Goal: Information Seeking & Learning: Check status

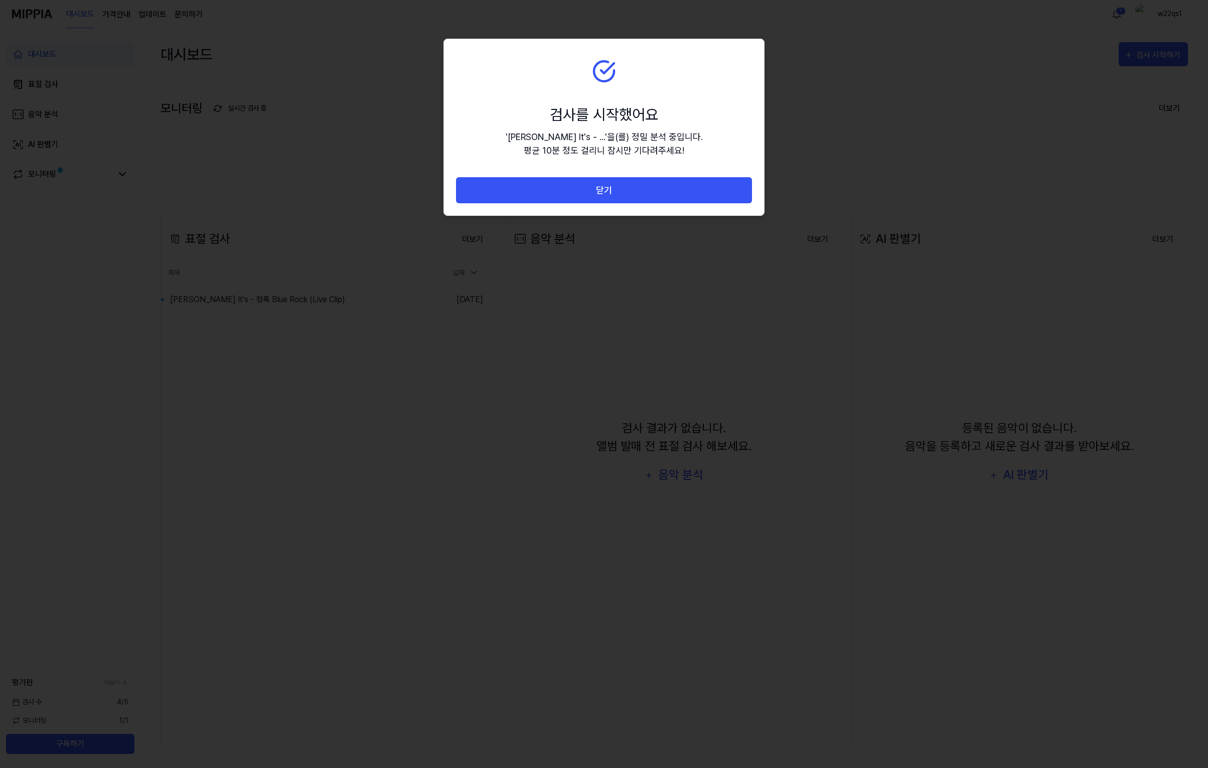
click at [587, 189] on button "닫기" at bounding box center [604, 190] width 296 height 27
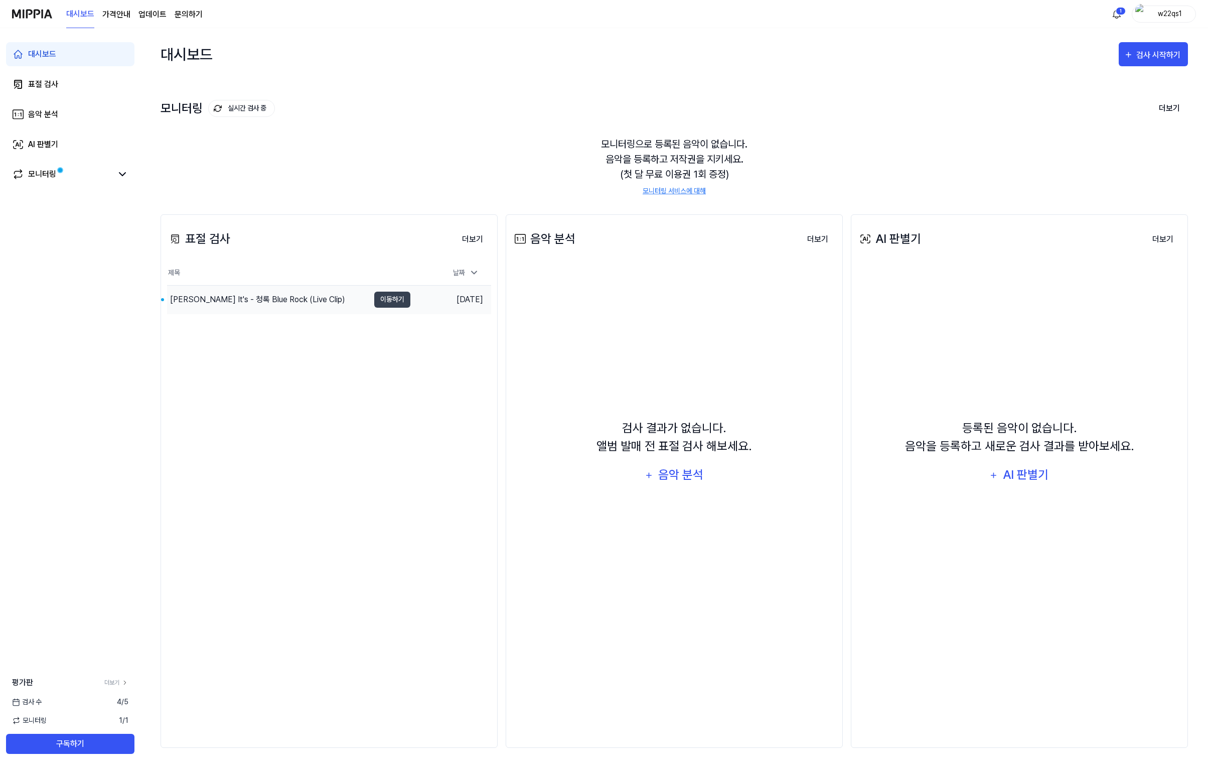
click at [460, 306] on td "[DATE]" at bounding box center [450, 299] width 81 height 29
click at [384, 292] on button "이동하기" at bounding box center [392, 299] width 36 height 16
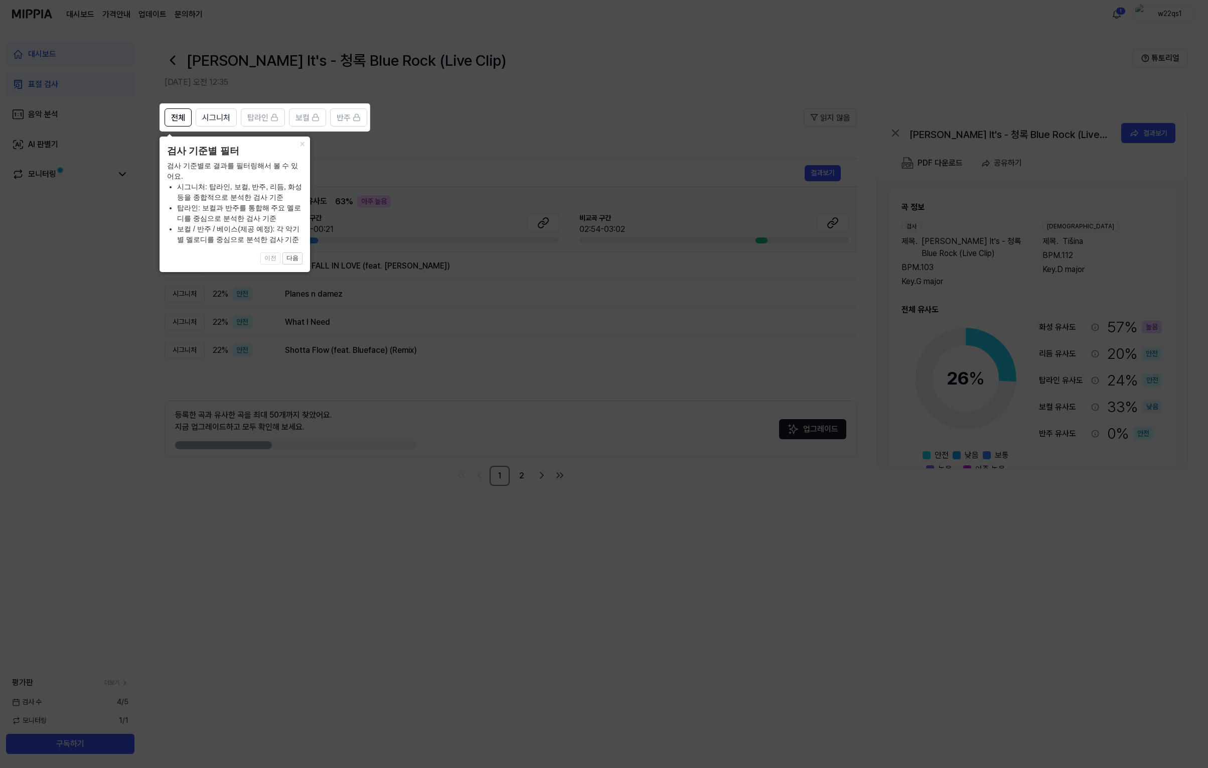
click at [615, 99] on icon at bounding box center [604, 384] width 1208 height 768
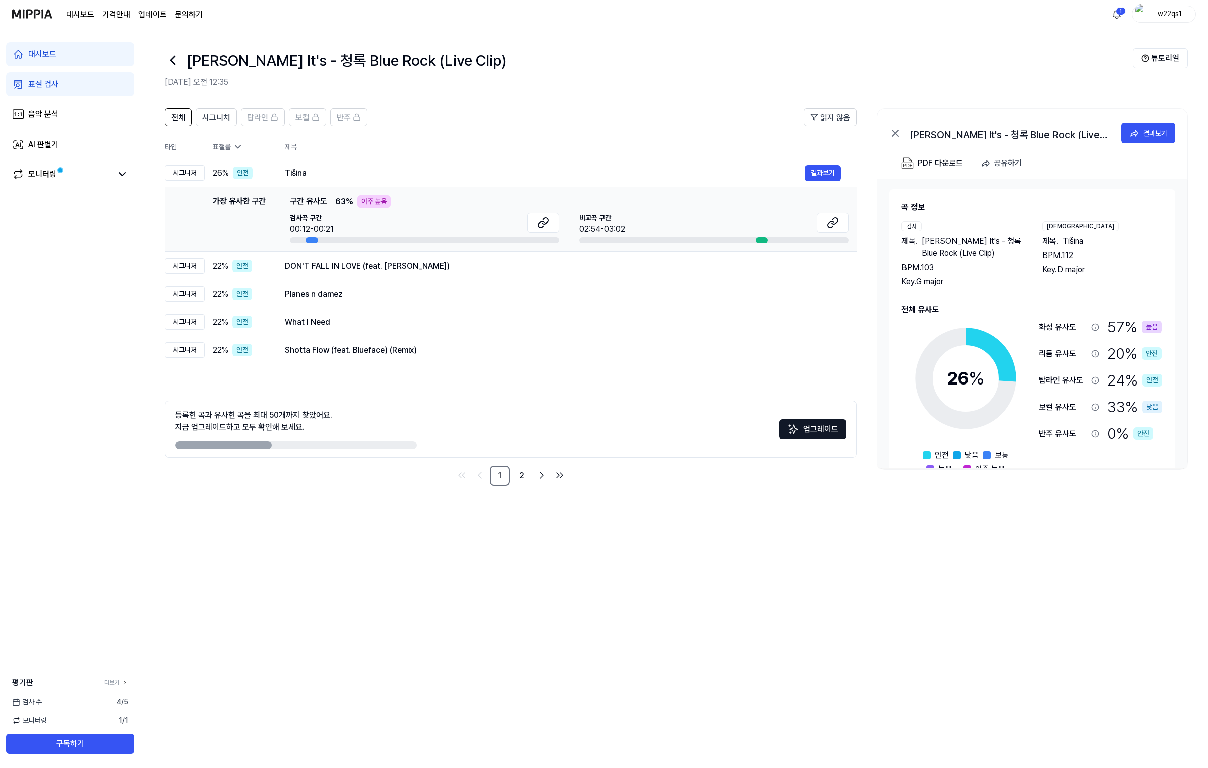
drag, startPoint x: 689, startPoint y: 112, endPoint x: 551, endPoint y: 40, distance: 155.7
click at [690, 112] on header "전체 시그니처 탑라인 보컬 반주 읽지 않음" at bounding box center [511, 121] width 692 height 26
click at [574, 84] on h2 "[DATE] 오전 12:35" at bounding box center [649, 82] width 968 height 12
click at [387, 268] on div "DON'T FALL IN LOVE (feat. [PERSON_NAME])" at bounding box center [545, 266] width 520 height 12
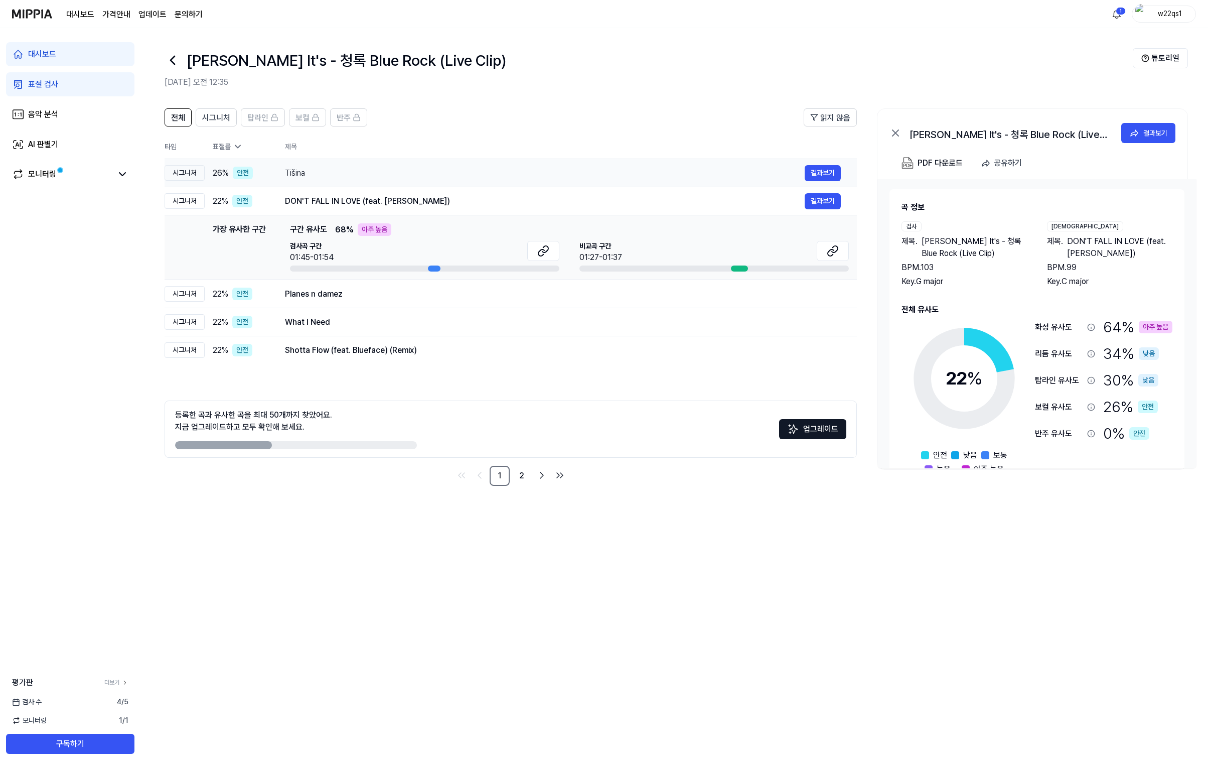
click at [490, 177] on div "Tišina" at bounding box center [545, 173] width 520 height 12
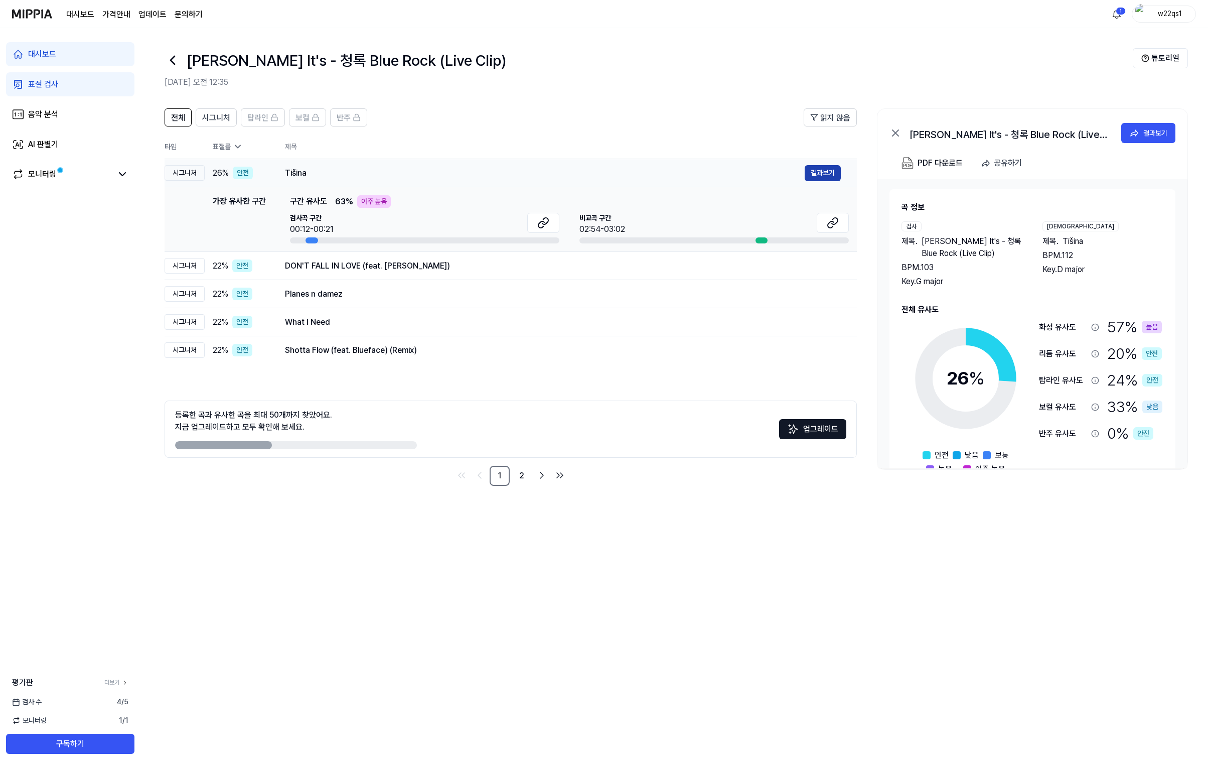
click at [822, 180] on button "결과보기" at bounding box center [823, 173] width 36 height 16
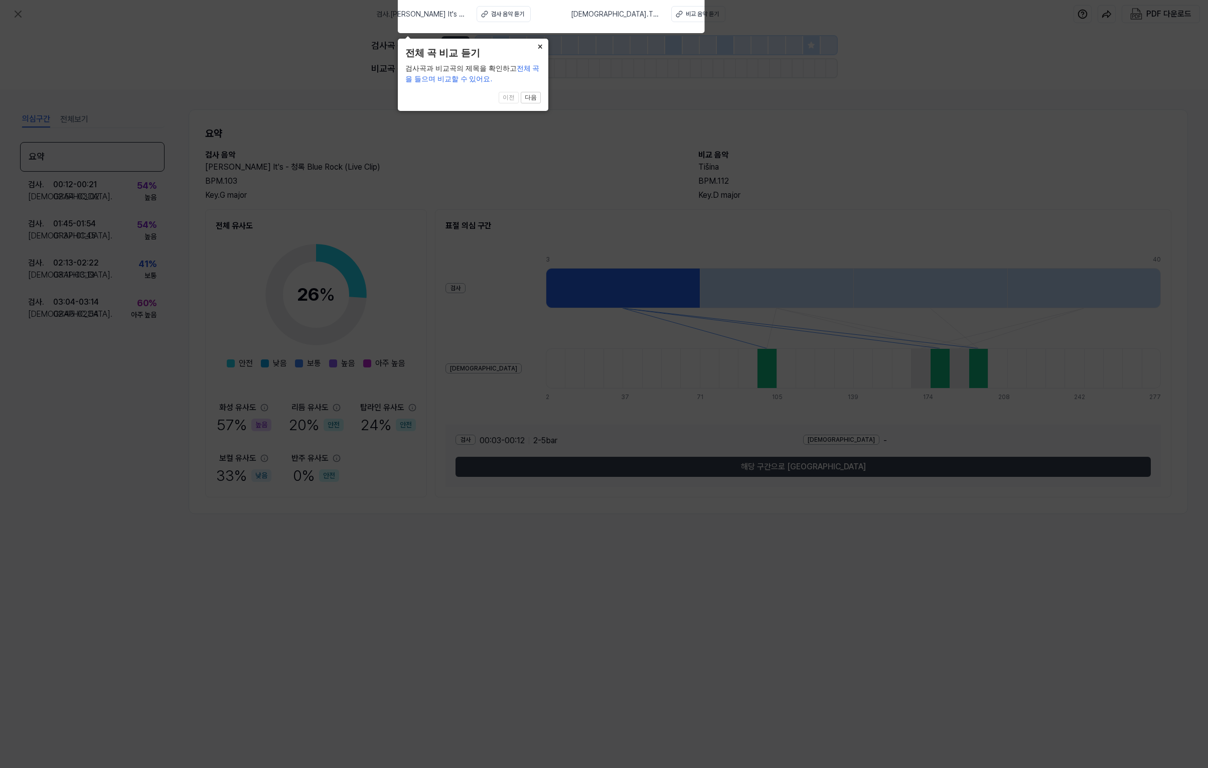
click at [537, 46] on button "×" at bounding box center [540, 46] width 16 height 14
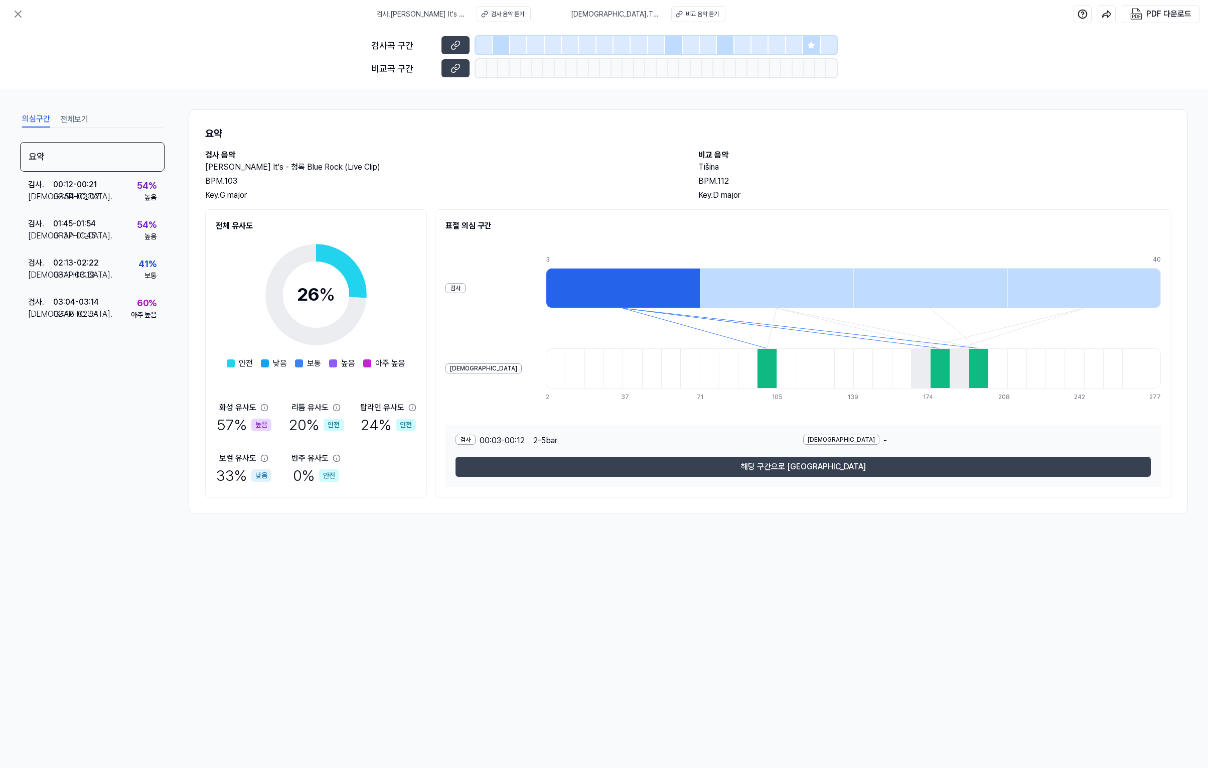
click at [558, 175] on div "BPM. 103" at bounding box center [441, 181] width 473 height 12
drag, startPoint x: 699, startPoint y: 164, endPoint x: 737, endPoint y: 161, distance: 38.2
click at [737, 161] on h2 "Tišina" at bounding box center [934, 167] width 473 height 12
copy h2 "Tišina"
click at [928, 135] on h1 "요약" at bounding box center [688, 133] width 966 height 15
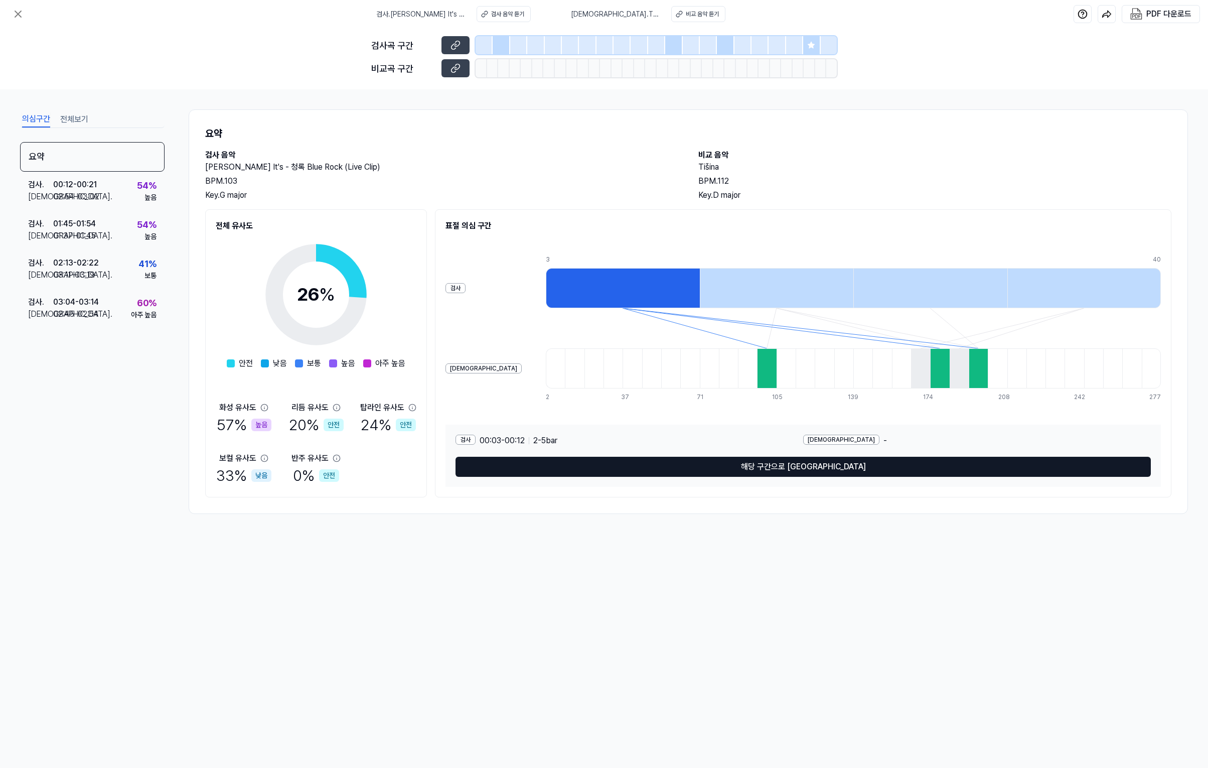
click at [765, 471] on button "해당 구간으로 [GEOGRAPHIC_DATA]" at bounding box center [803, 467] width 695 height 20
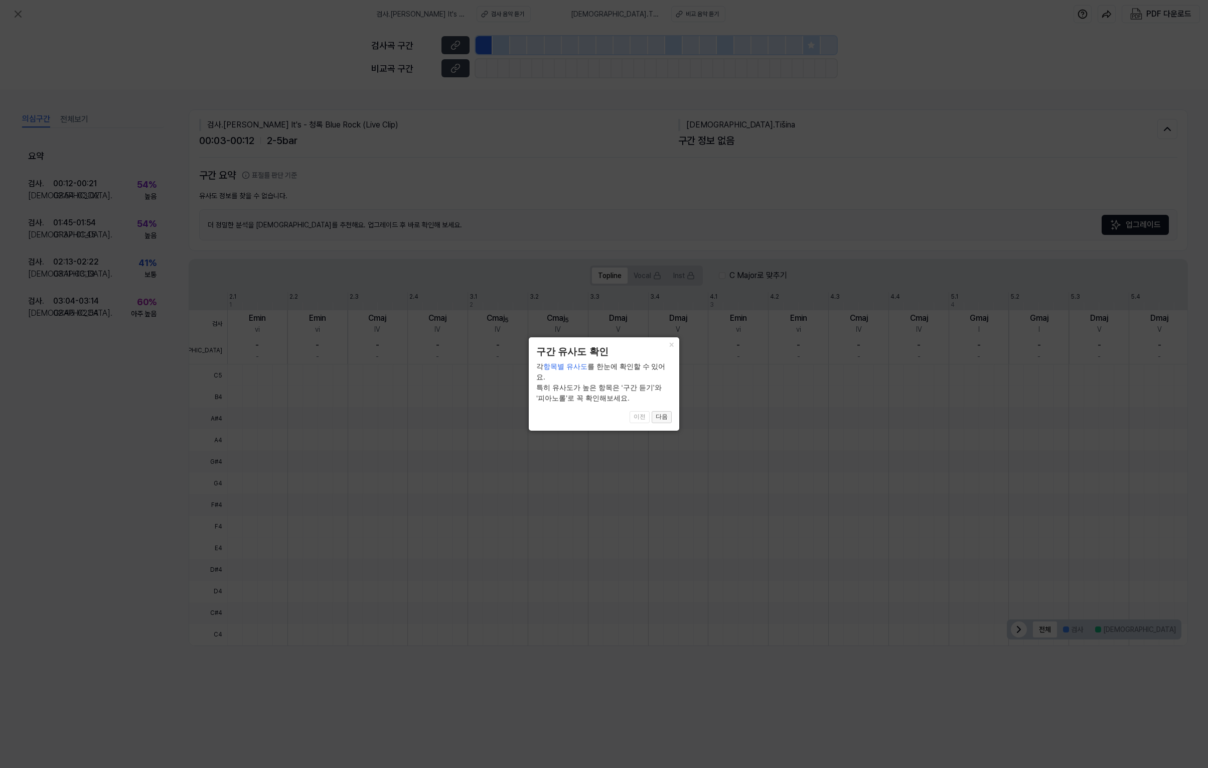
click at [664, 417] on button "다음" at bounding box center [662, 417] width 20 height 12
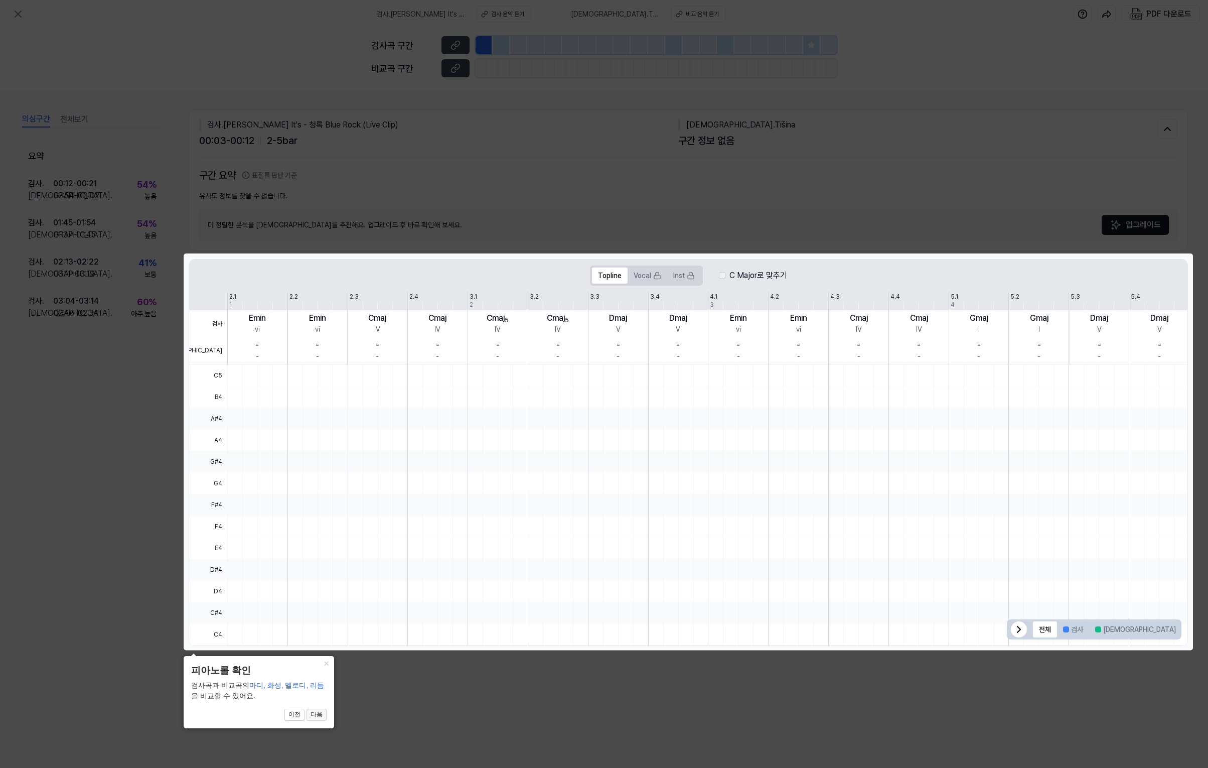
click at [321, 715] on button "다음" at bounding box center [317, 714] width 20 height 12
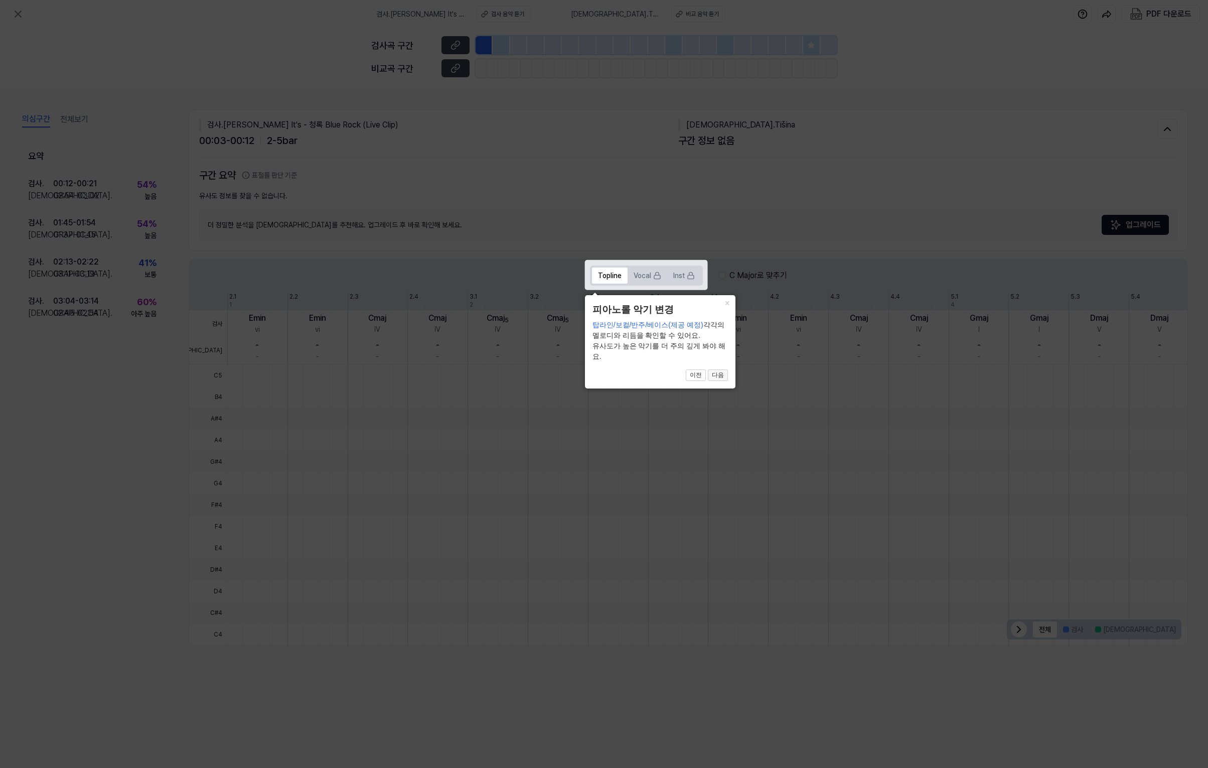
click at [718, 376] on button "다음" at bounding box center [718, 375] width 20 height 12
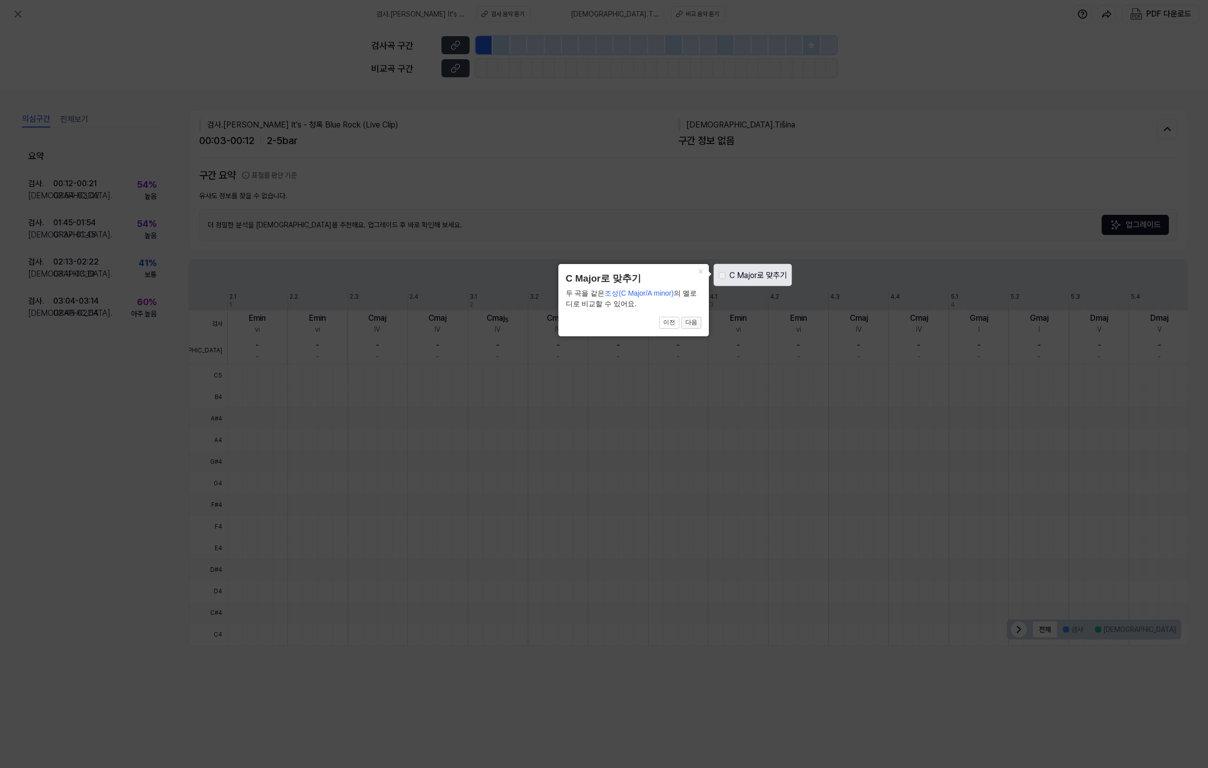
click at [690, 325] on button "다음" at bounding box center [691, 323] width 20 height 12
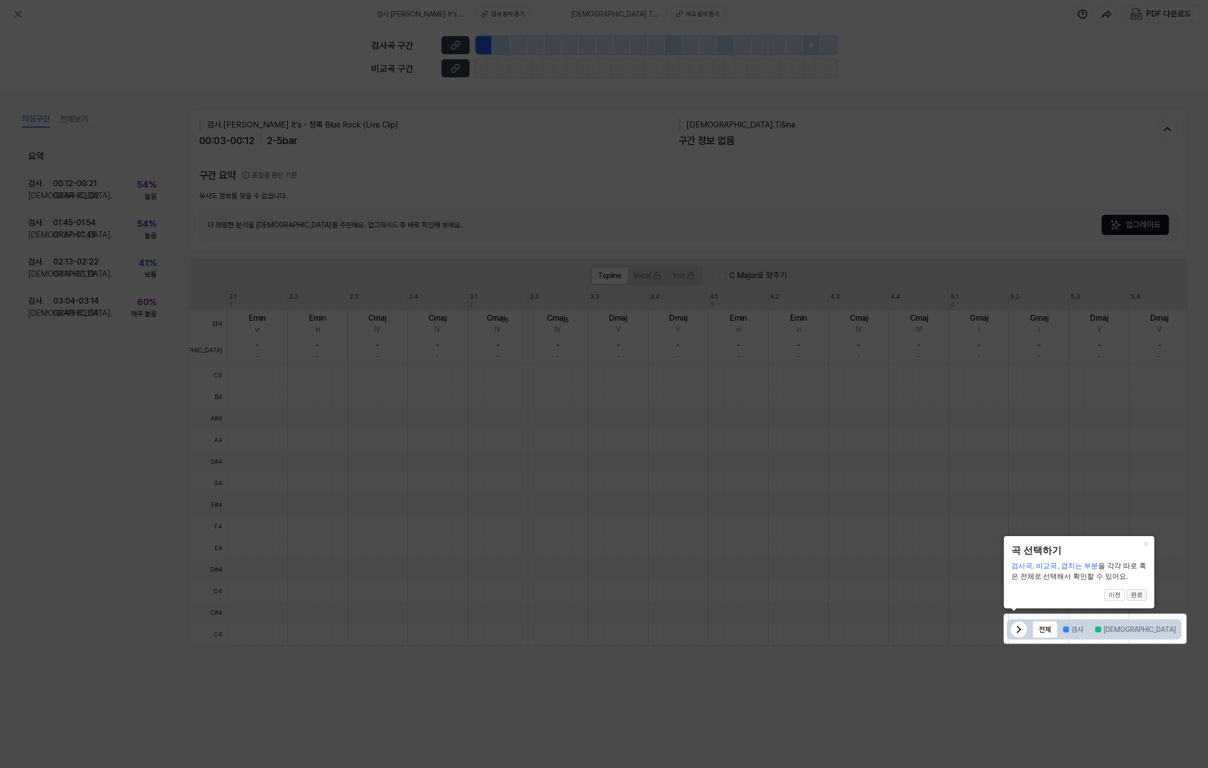
click at [1138, 597] on button "완료" at bounding box center [1137, 595] width 20 height 12
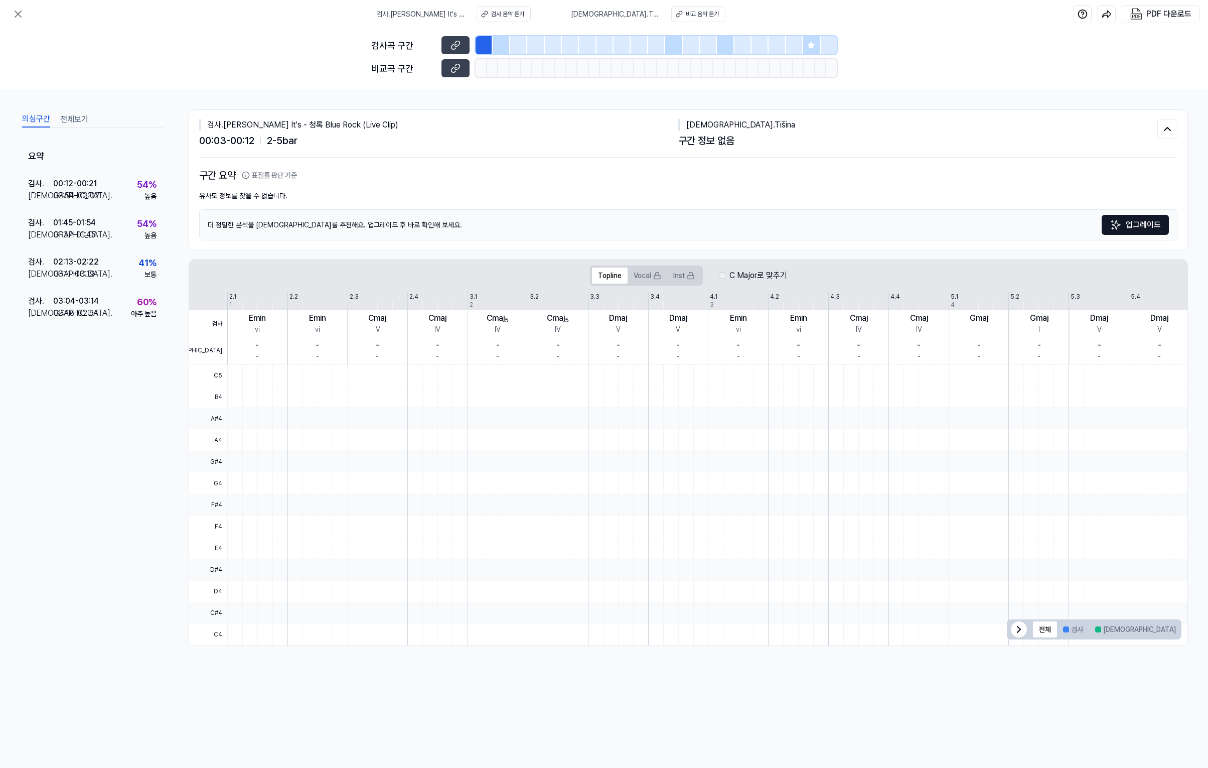
click at [1019, 627] on icon at bounding box center [1019, 629] width 12 height 12
click at [459, 67] on icon at bounding box center [456, 68] width 10 height 10
click at [953, 79] on div "검사곡 구간 [GEOGRAPHIC_DATA] 구간" at bounding box center [604, 58] width 1208 height 61
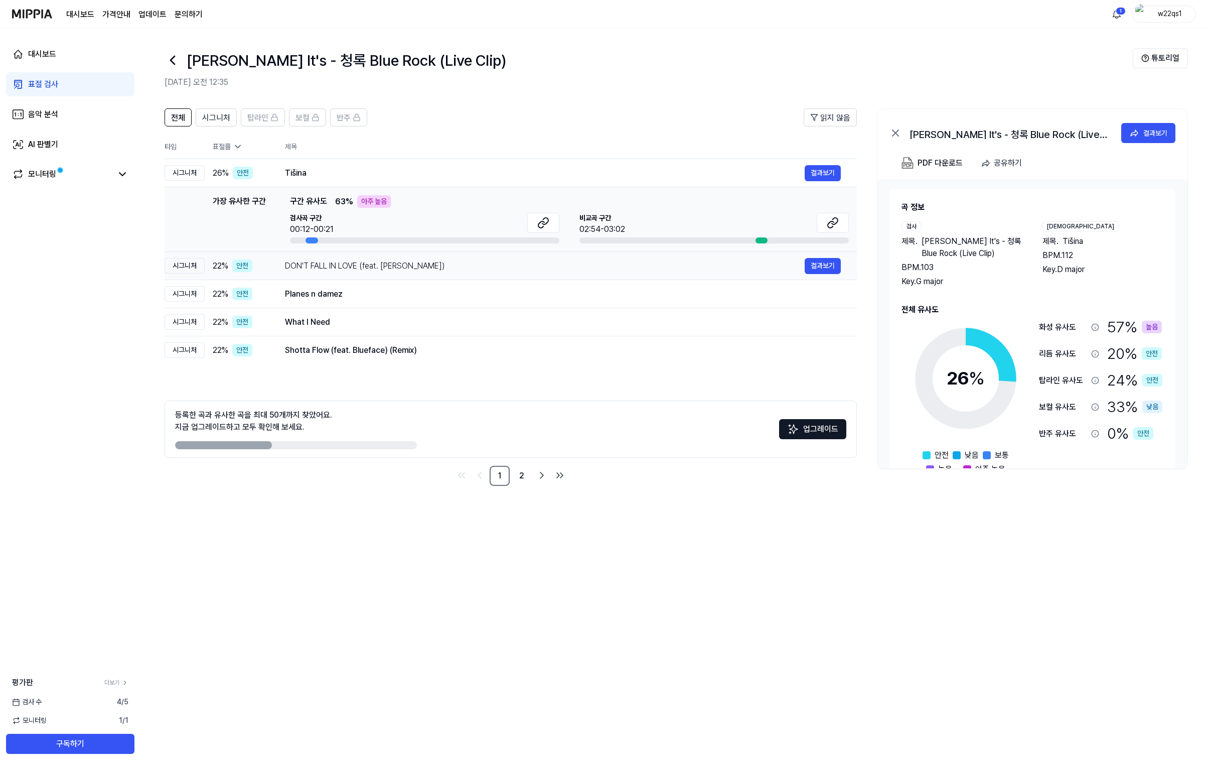
click at [681, 268] on div "DON'T FALL IN LOVE (feat. [PERSON_NAME])" at bounding box center [545, 266] width 520 height 12
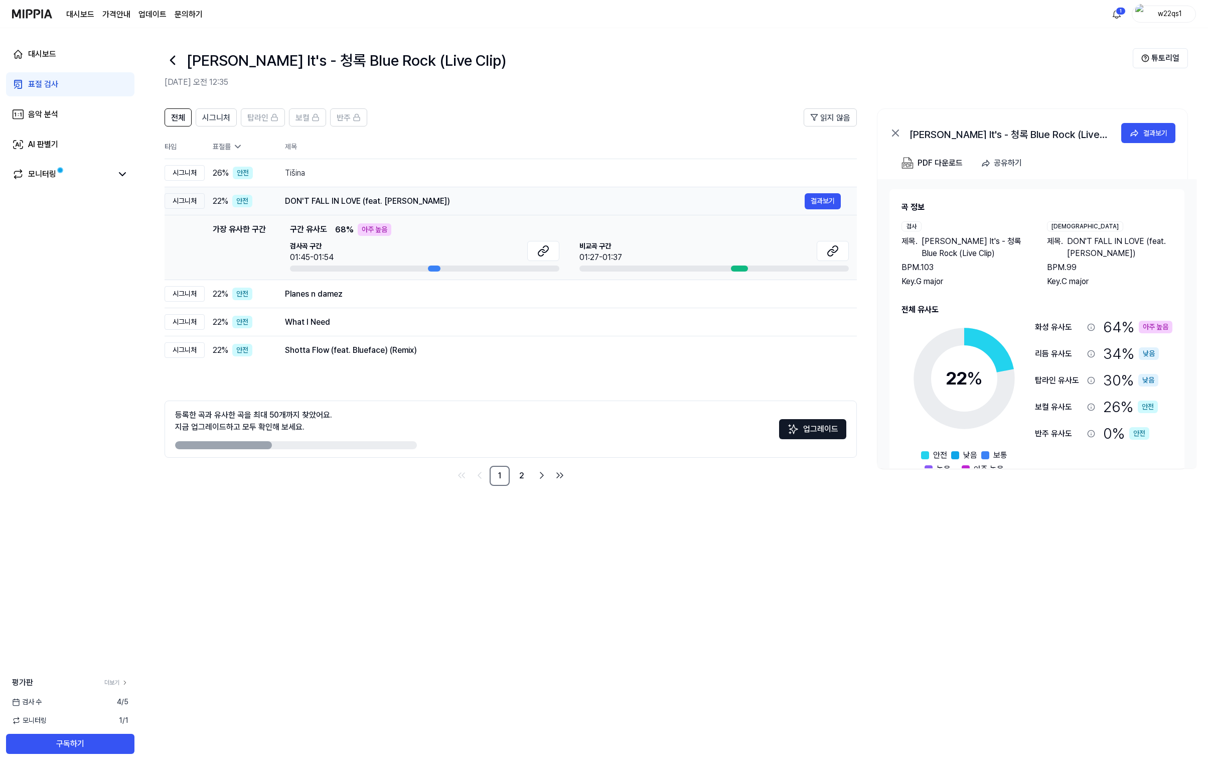
click at [656, 206] on div "DON'T FALL IN LOVE (feat. [PERSON_NAME])" at bounding box center [545, 201] width 520 height 12
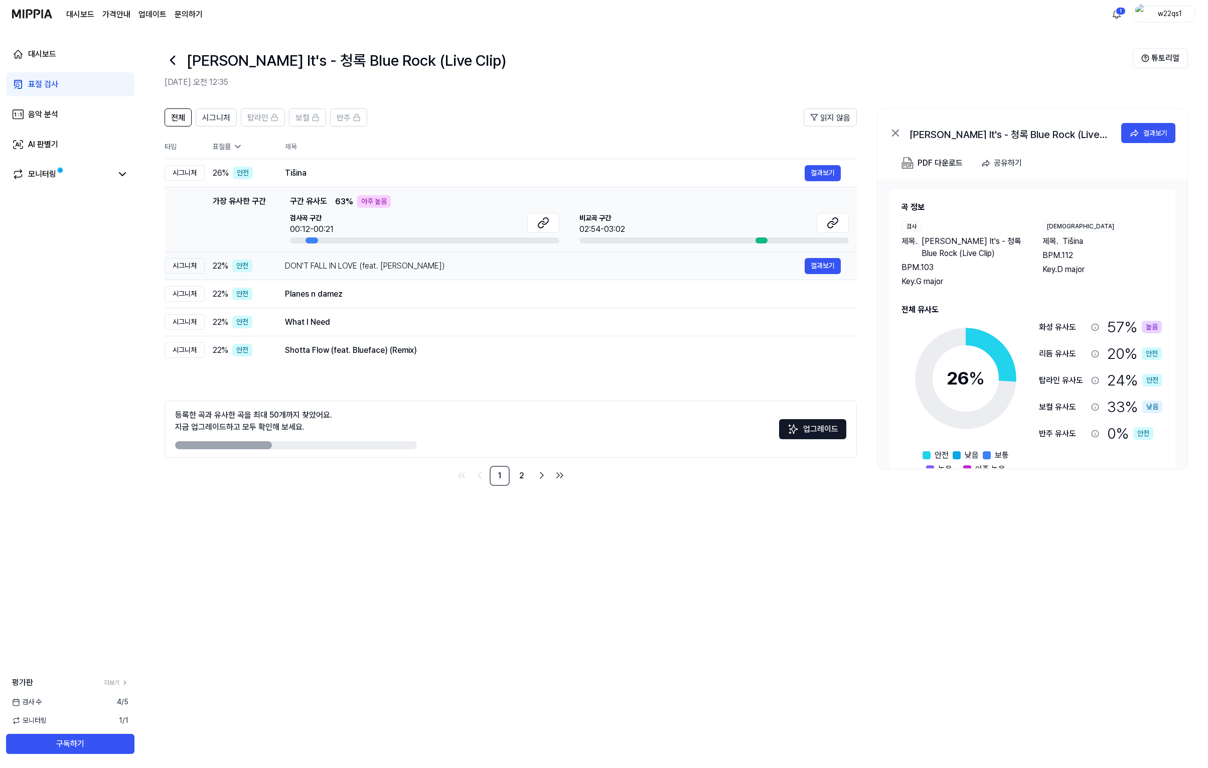
click at [494, 274] on td "DON'T FALL IN LOVE (feat. PUN) 결과보기" at bounding box center [563, 266] width 588 height 28
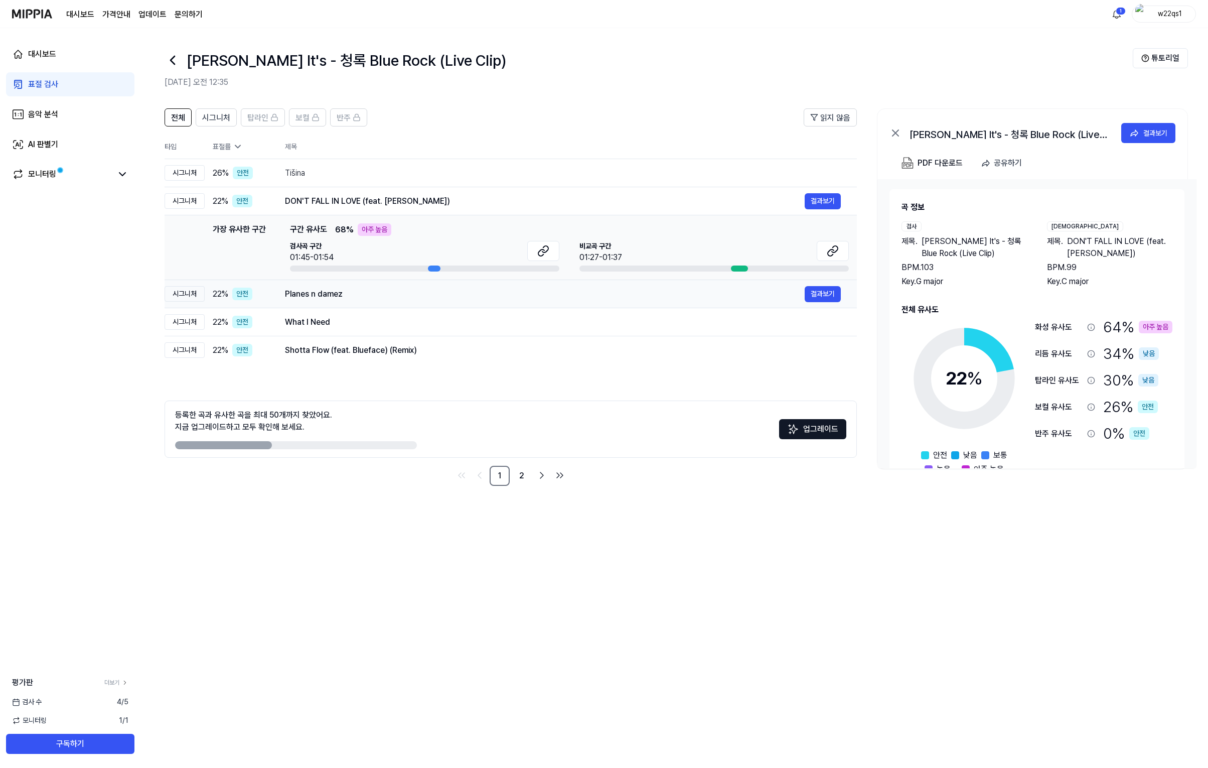
click at [378, 291] on div "Planes n damez" at bounding box center [545, 294] width 520 height 12
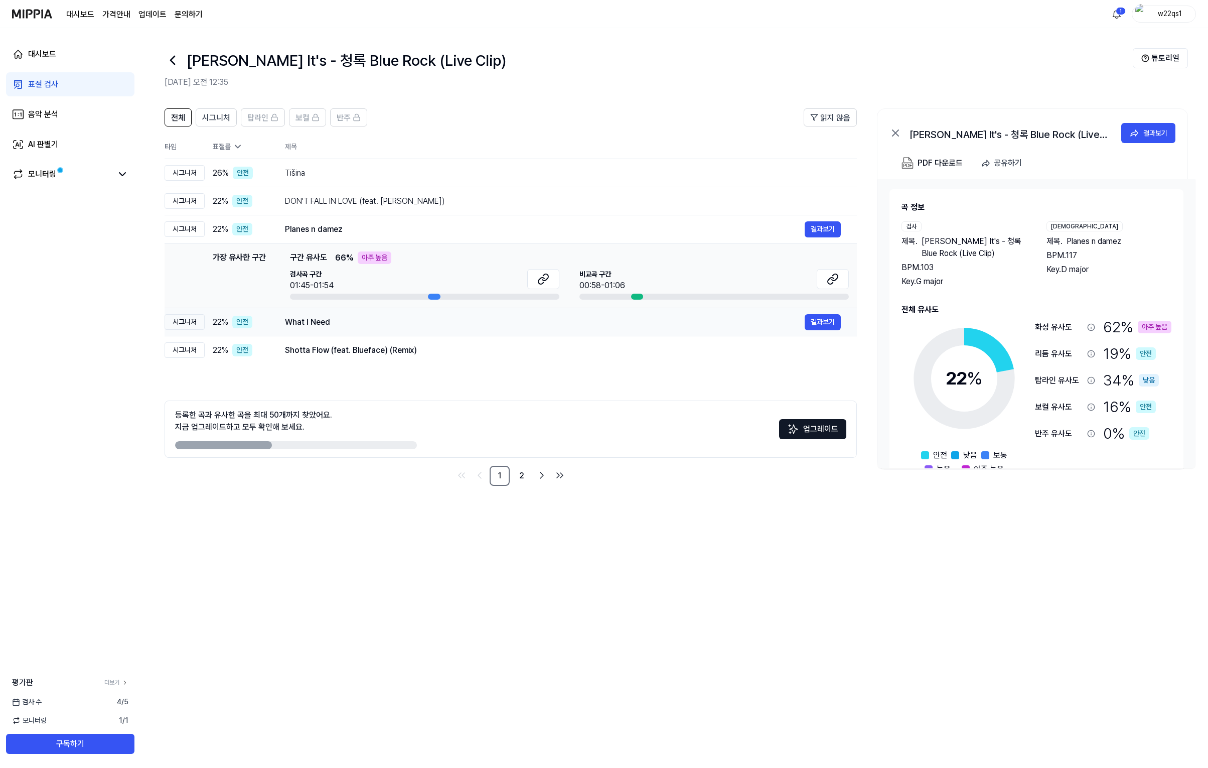
click at [371, 332] on td "What I Need 결과보기" at bounding box center [563, 322] width 588 height 28
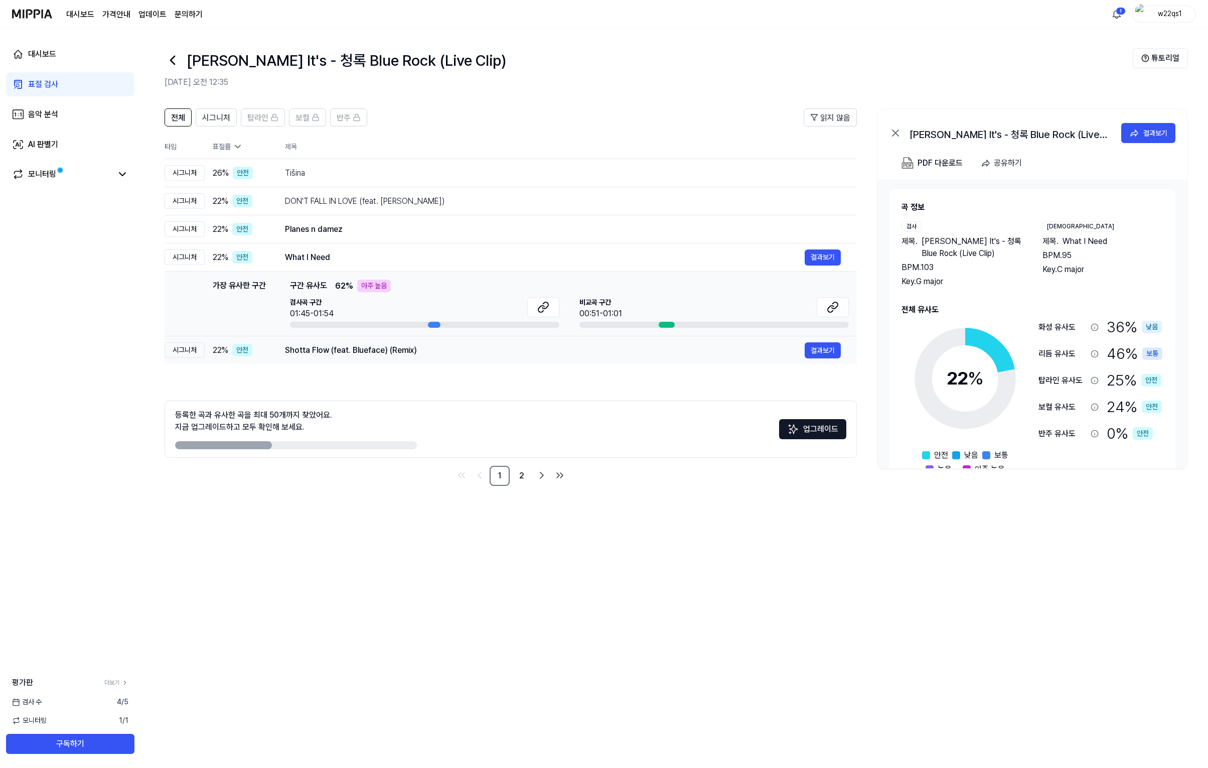
click at [374, 356] on div "Shotta Flow (feat. Blueface) (Remix)" at bounding box center [545, 350] width 520 height 12
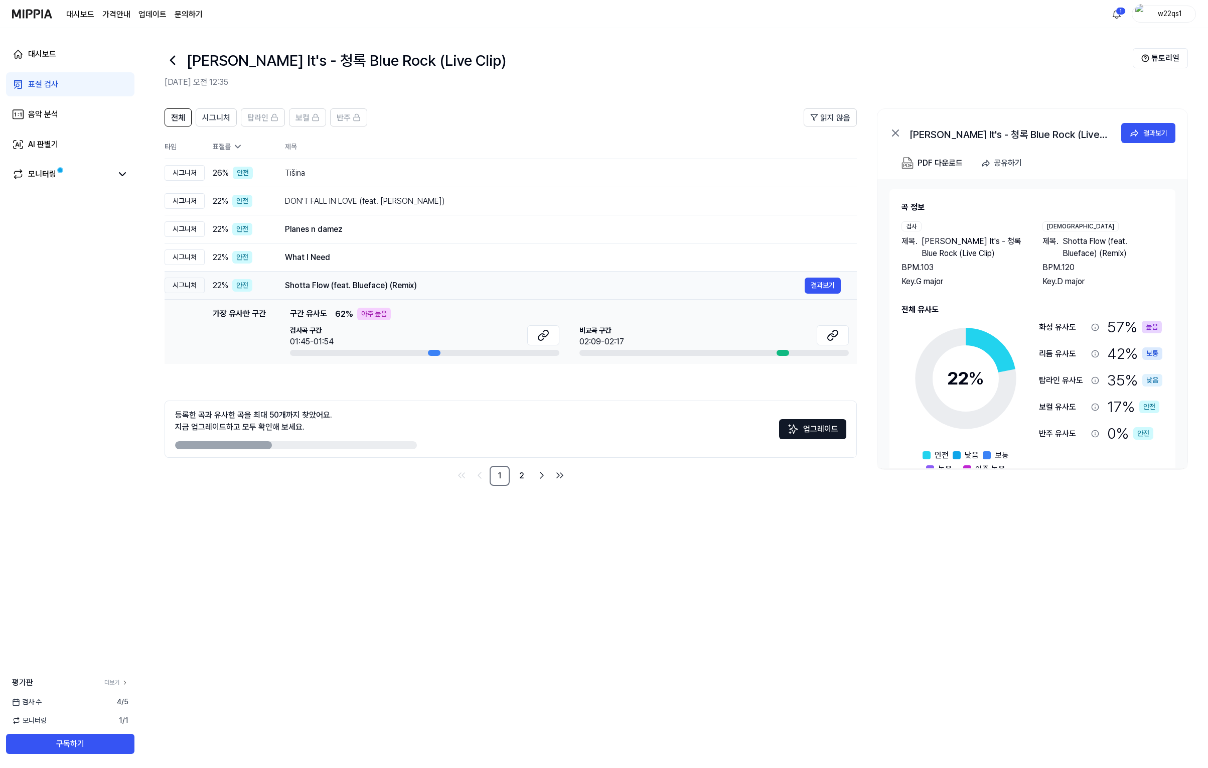
click at [475, 284] on div "Shotta Flow (feat. Blueface) (Remix)" at bounding box center [545, 285] width 520 height 12
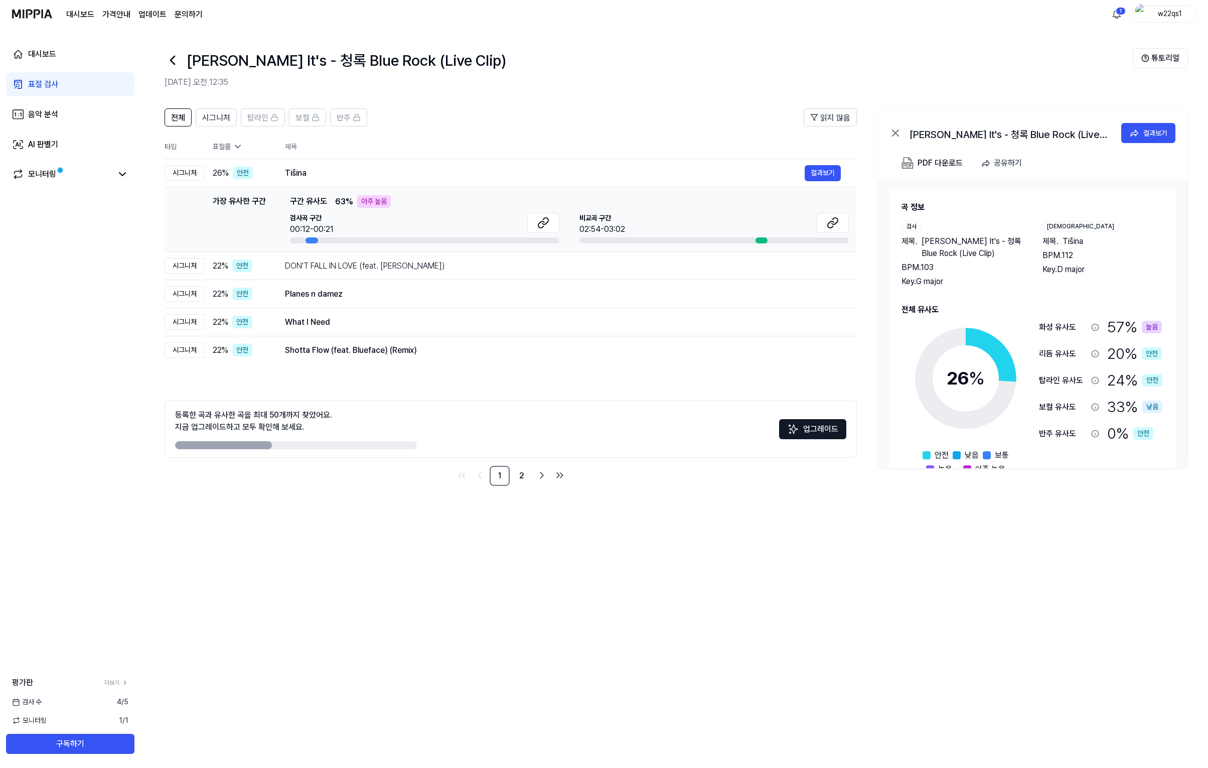
click at [1137, 631] on div "전체 시그니처 탑라인 보컬 반주 읽지 않음 전체 시그니처 탑라인 보컬 반주 타입 표절률 제목 표절률 읽지 않음 시그니처 26 % 안전 Tiši…" at bounding box center [674, 432] width 1068 height 669
click at [1140, 126] on button "결과보기" at bounding box center [1148, 133] width 54 height 20
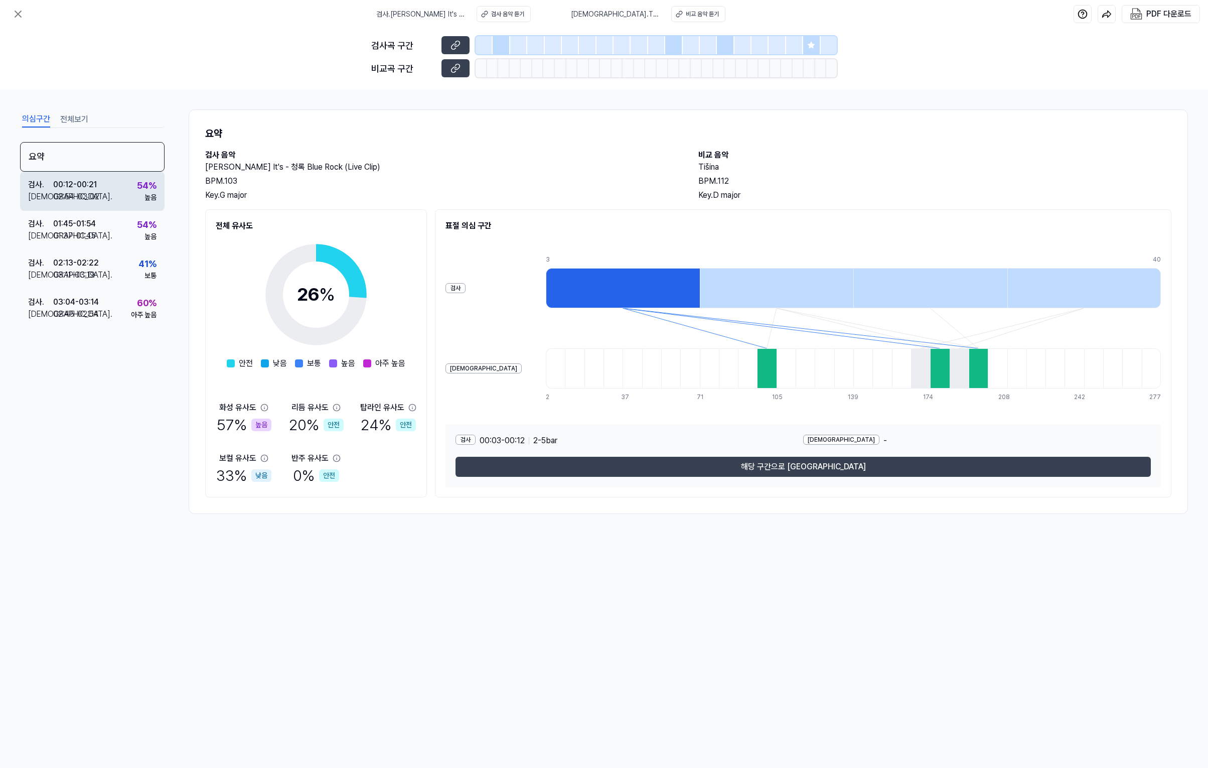
click at [129, 195] on div "검사 . 00:12 - 00:21 비교 . 02:54 - 03:02 54 % 높음" at bounding box center [92, 191] width 144 height 39
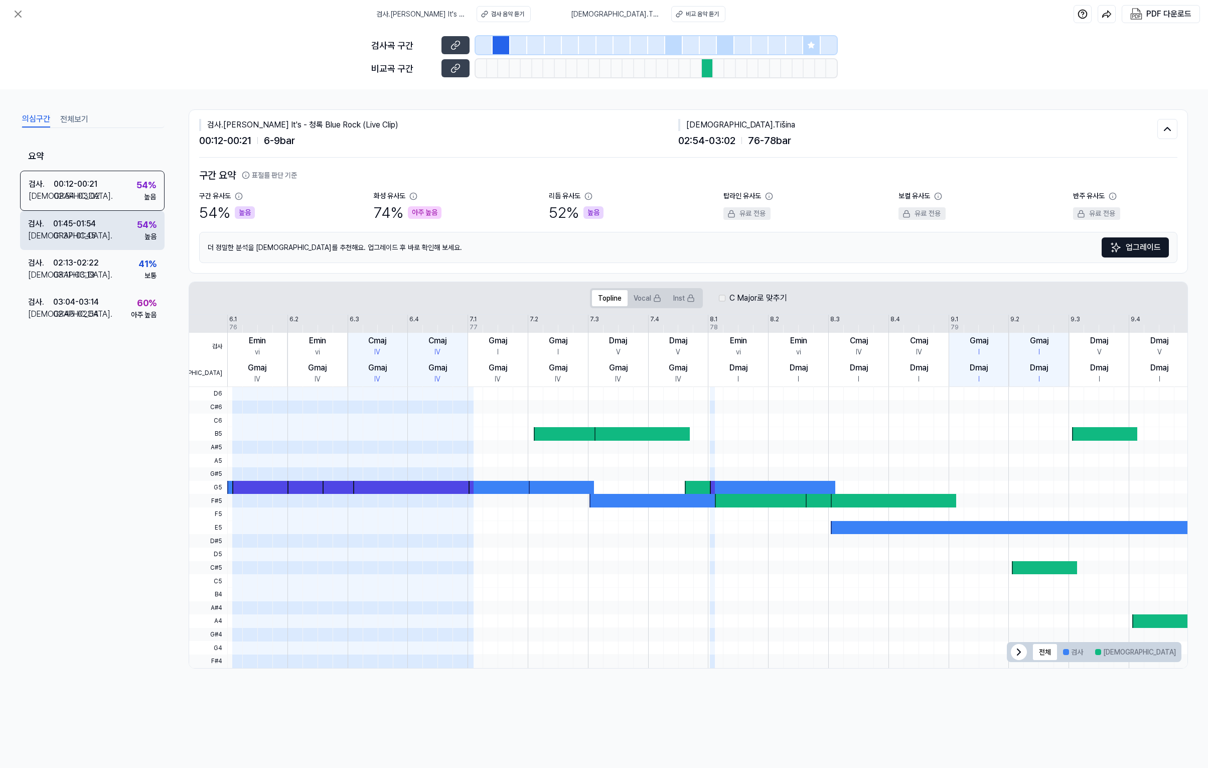
click at [120, 231] on div "검사 . 01:45 - 01:54 비교 . 01:37 - 01:45 54 % 높음" at bounding box center [92, 230] width 144 height 39
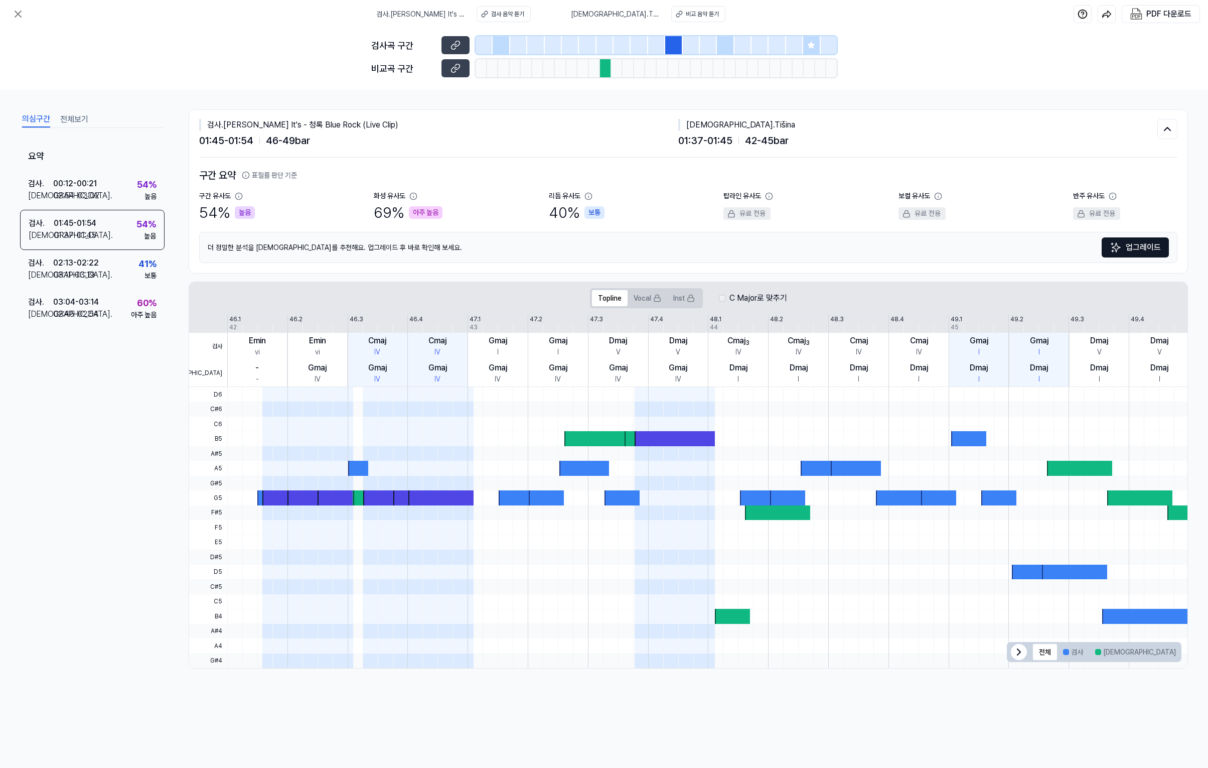
click at [71, 110] on div "의심구간 전체보기" at bounding box center [92, 118] width 144 height 19
click at [70, 119] on button "전체보기" at bounding box center [74, 119] width 28 height 16
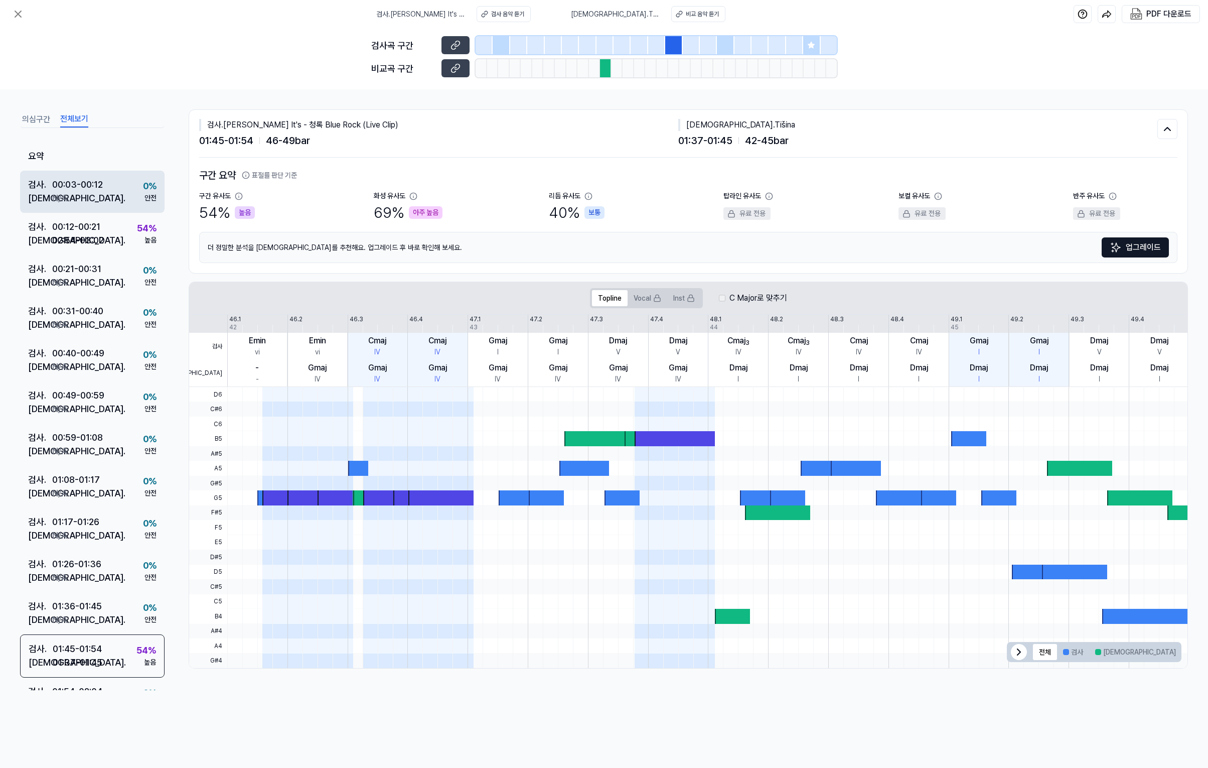
click at [85, 179] on div "00:03 - 00:12" at bounding box center [77, 185] width 51 height 14
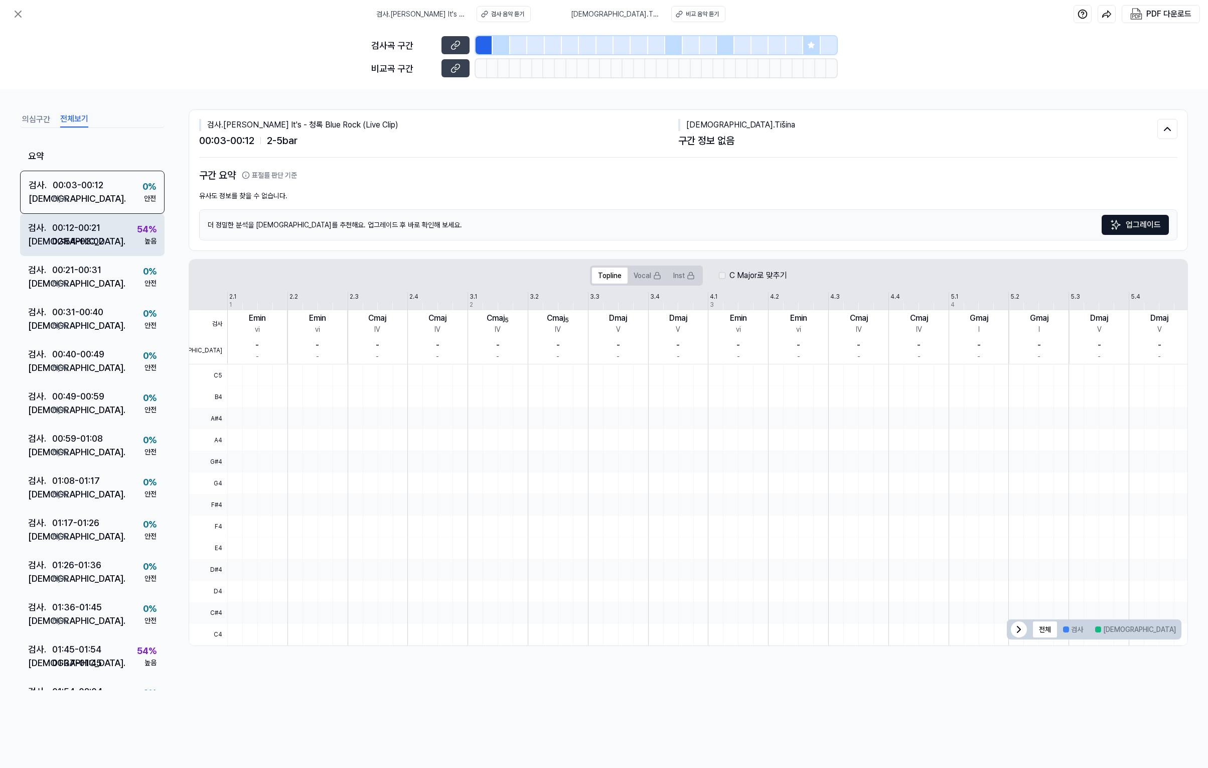
click at [100, 239] on div "02:54 - 03:02" at bounding box center [78, 241] width 52 height 14
